Goal: Transaction & Acquisition: Obtain resource

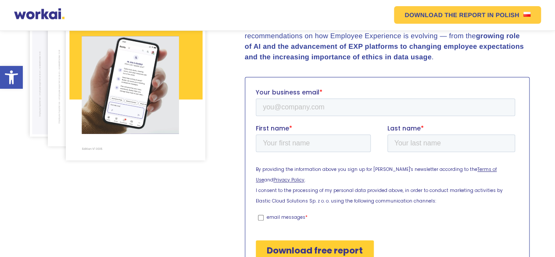
scroll to position [210, 0]
click at [289, 108] on input "Your business email *" at bounding box center [385, 106] width 259 height 18
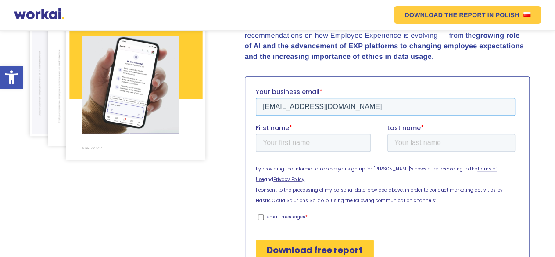
type input "[EMAIL_ADDRESS][DOMAIN_NAME]"
click at [287, 143] on input "First name *" at bounding box center [313, 142] width 115 height 18
type input "İpek"
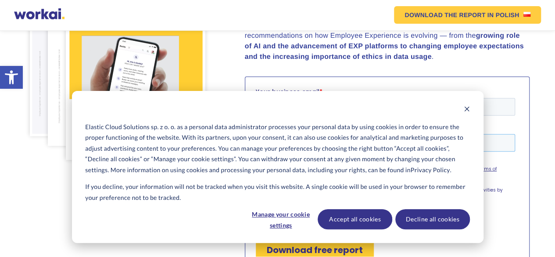
click at [409, 144] on input "Last name *" at bounding box center [451, 142] width 128 height 18
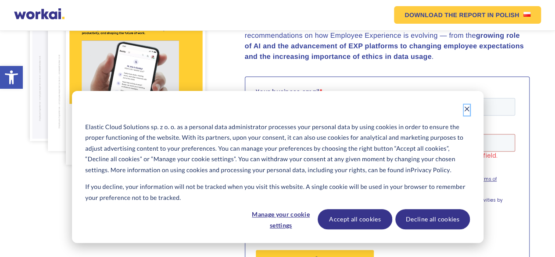
click at [465, 109] on icon "Dismiss cookie banner" at bounding box center [467, 109] width 6 height 6
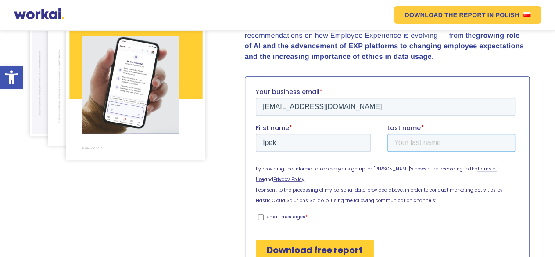
click at [407, 137] on input "Last name *" at bounding box center [451, 142] width 128 height 18
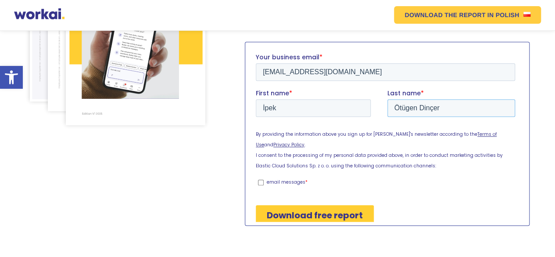
scroll to position [245, 0]
type input "Ötügen Dinçer"
click at [322, 209] on input "Download free report" at bounding box center [315, 214] width 118 height 20
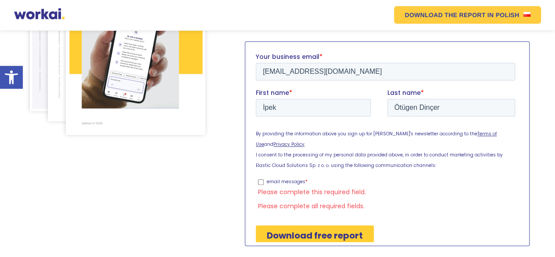
click at [261, 179] on input "email messages *" at bounding box center [261, 182] width 6 height 6
checkbox input "true"
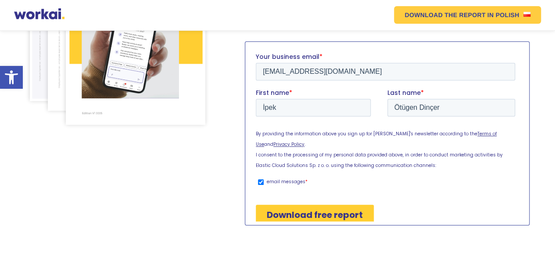
click at [335, 209] on input "Download free report" at bounding box center [315, 214] width 118 height 20
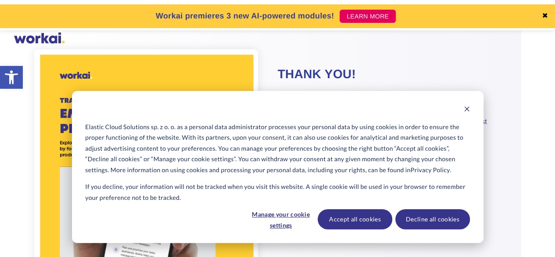
scroll to position [55, 0]
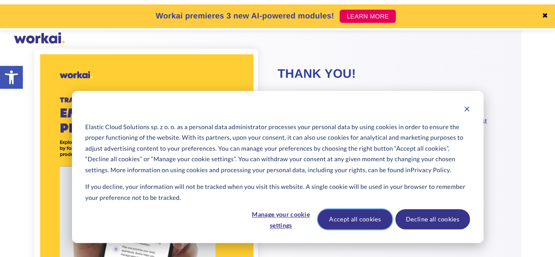
click at [366, 219] on button "Accept all cookies" at bounding box center [355, 219] width 75 height 20
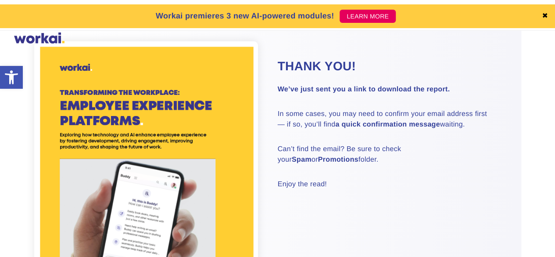
scroll to position [0, 0]
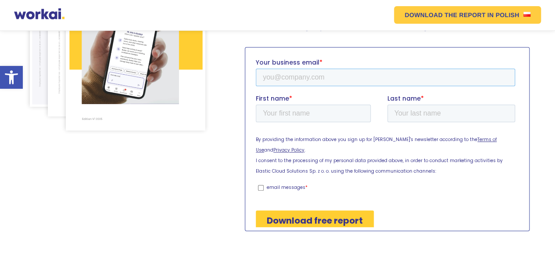
click at [297, 77] on input "Your business email *" at bounding box center [385, 77] width 259 height 18
type input "[EMAIL_ADDRESS][DOMAIN_NAME]"
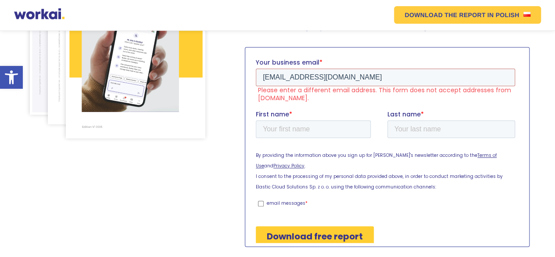
click at [297, 114] on label "First name *" at bounding box center [322, 113] width 132 height 9
click at [297, 120] on input "First name *" at bounding box center [313, 129] width 115 height 18
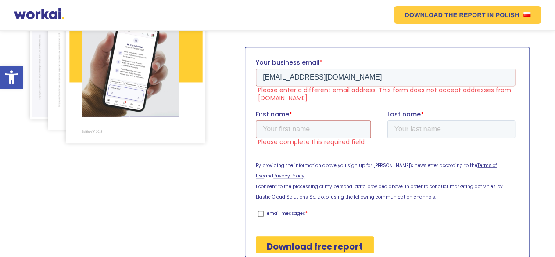
drag, startPoint x: 351, startPoint y: 78, endPoint x: 495, endPoint y: 162, distance: 167.0
click at [256, 83] on html "Your business email * [EMAIL_ADDRESS][DOMAIN_NAME] Please enter a different ema…" at bounding box center [387, 165] width 263 height 214
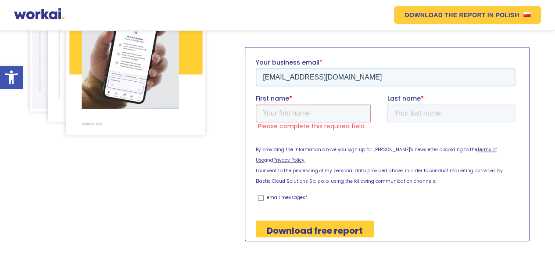
type input "[EMAIL_ADDRESS][DOMAIN_NAME]"
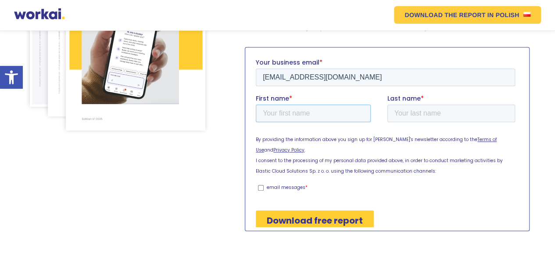
click at [291, 110] on input "First name *" at bounding box center [313, 113] width 115 height 18
type input "İpek"
click at [405, 108] on input "Last name *" at bounding box center [451, 113] width 128 height 18
type input "o"
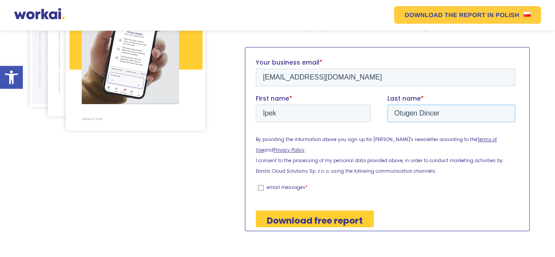
type input "Otugen Dincer"
click at [258, 184] on input "email messages *" at bounding box center [261, 187] width 6 height 6
checkbox input "true"
click at [317, 211] on input "Download free report" at bounding box center [315, 220] width 118 height 20
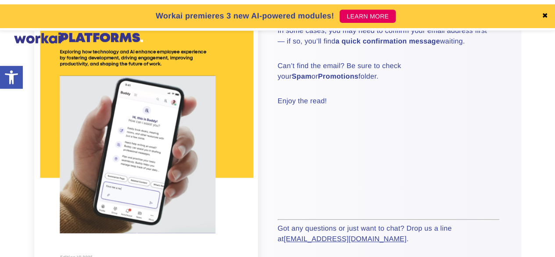
scroll to position [146, 0]
